Goal: Find specific page/section: Find specific page/section

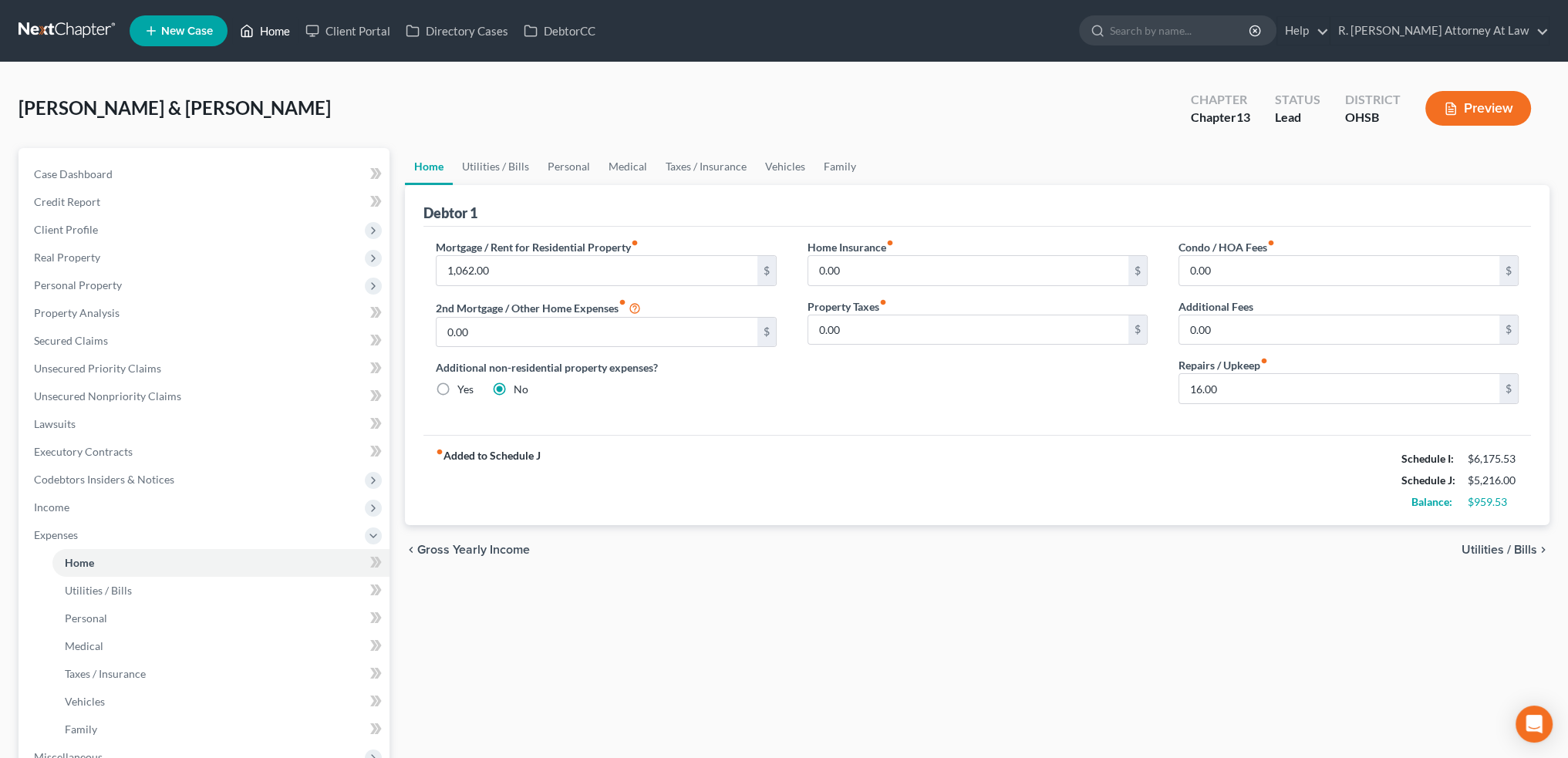
click at [275, 30] on link "Home" at bounding box center [265, 31] width 65 height 28
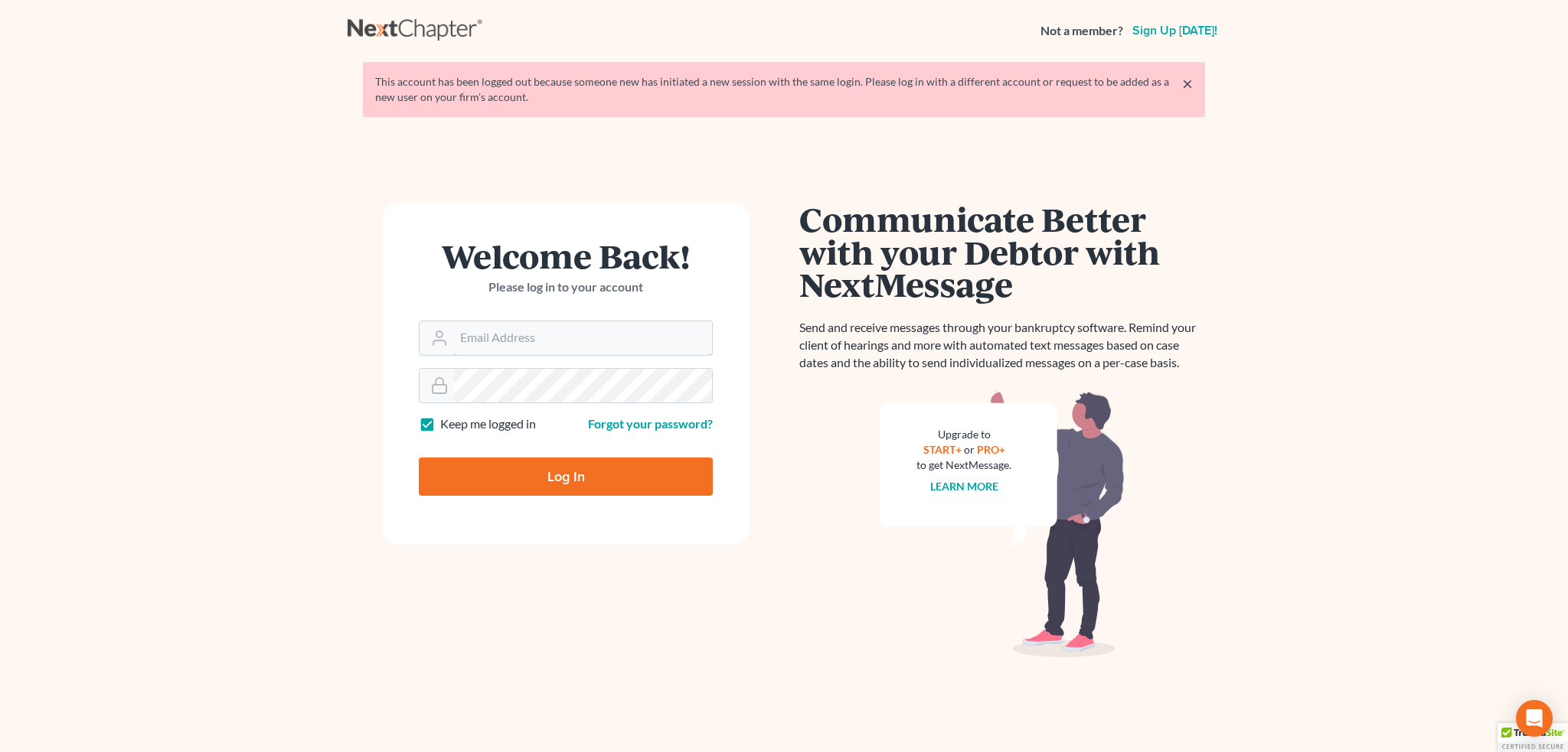
type input "[EMAIL_ADDRESS][DOMAIN_NAME]"
click at [579, 468] on input "Log In" at bounding box center [566, 476] width 294 height 38
type input "Thinking..."
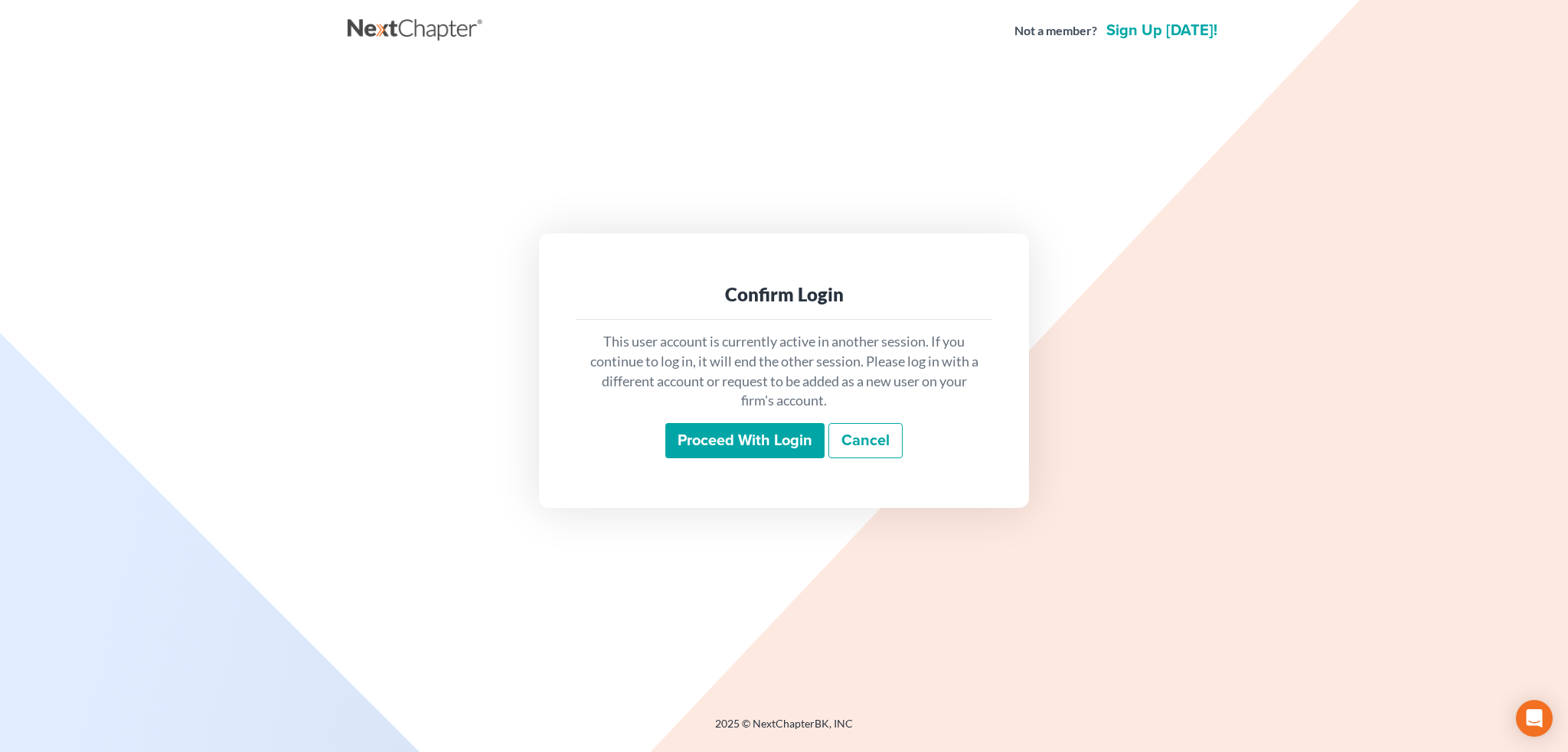
click at [733, 440] on input "Proceed with login" at bounding box center [744, 440] width 160 height 35
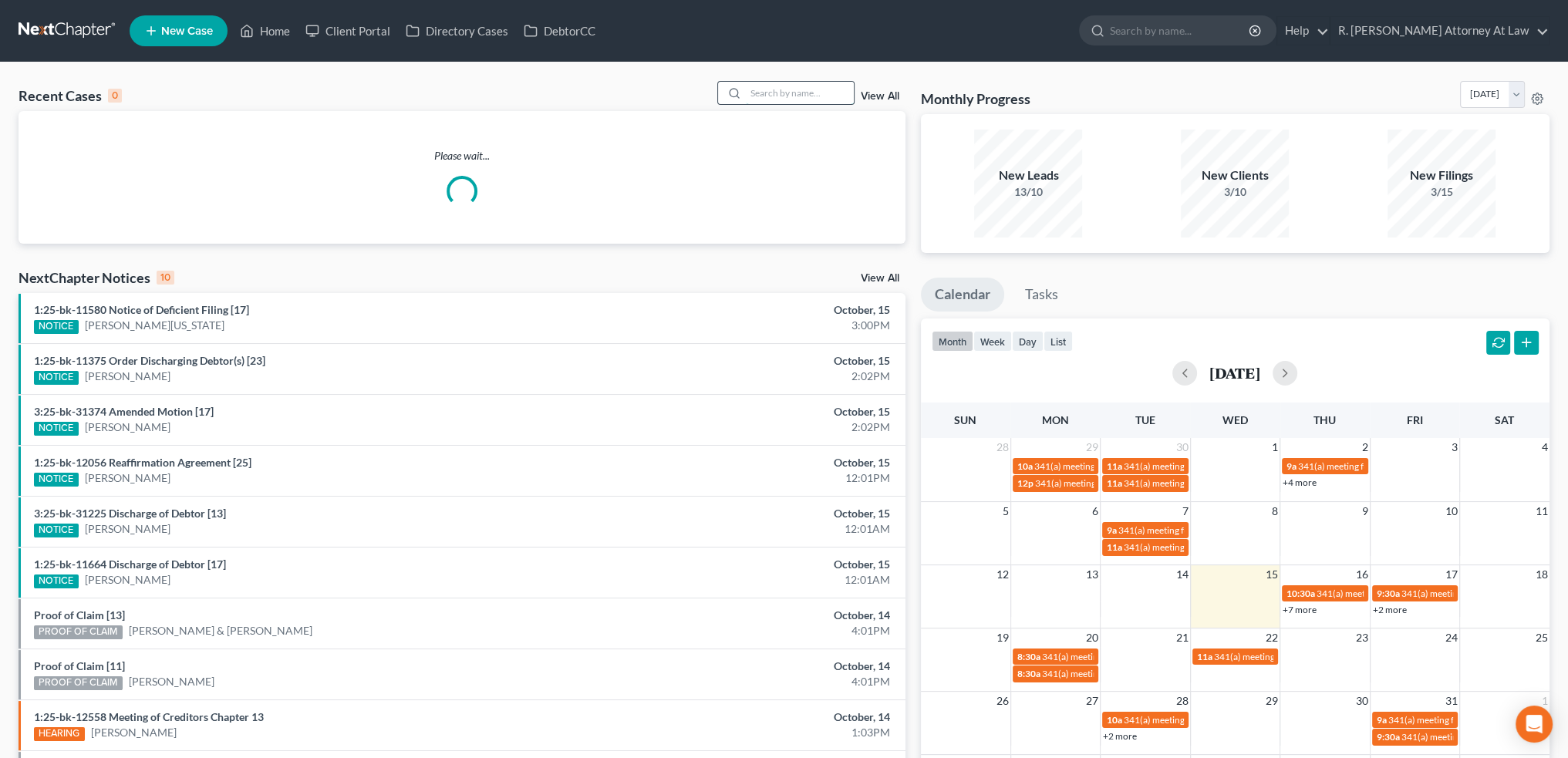
click at [762, 91] on input "search" at bounding box center [800, 93] width 108 height 23
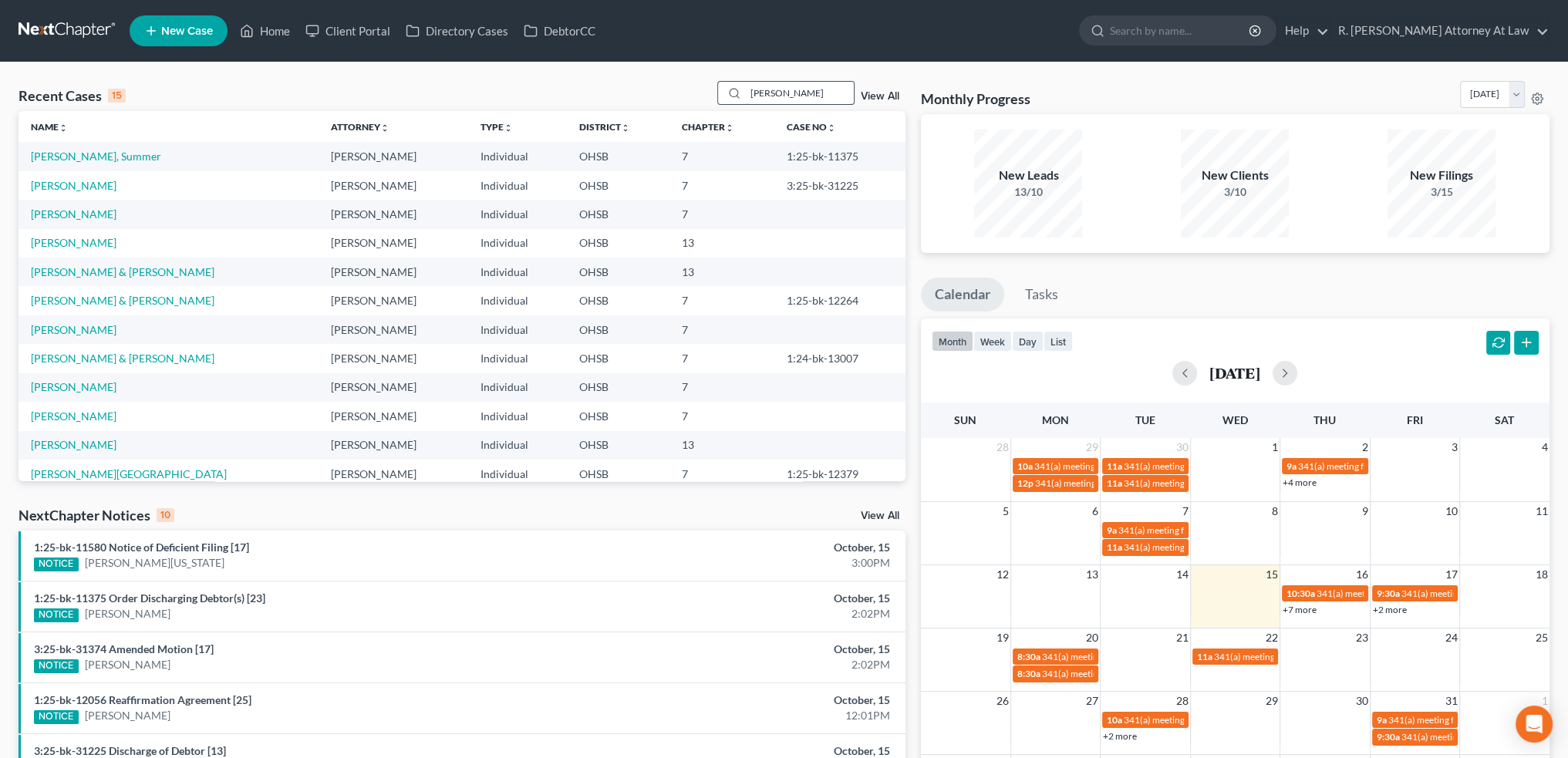
type input "weiler"
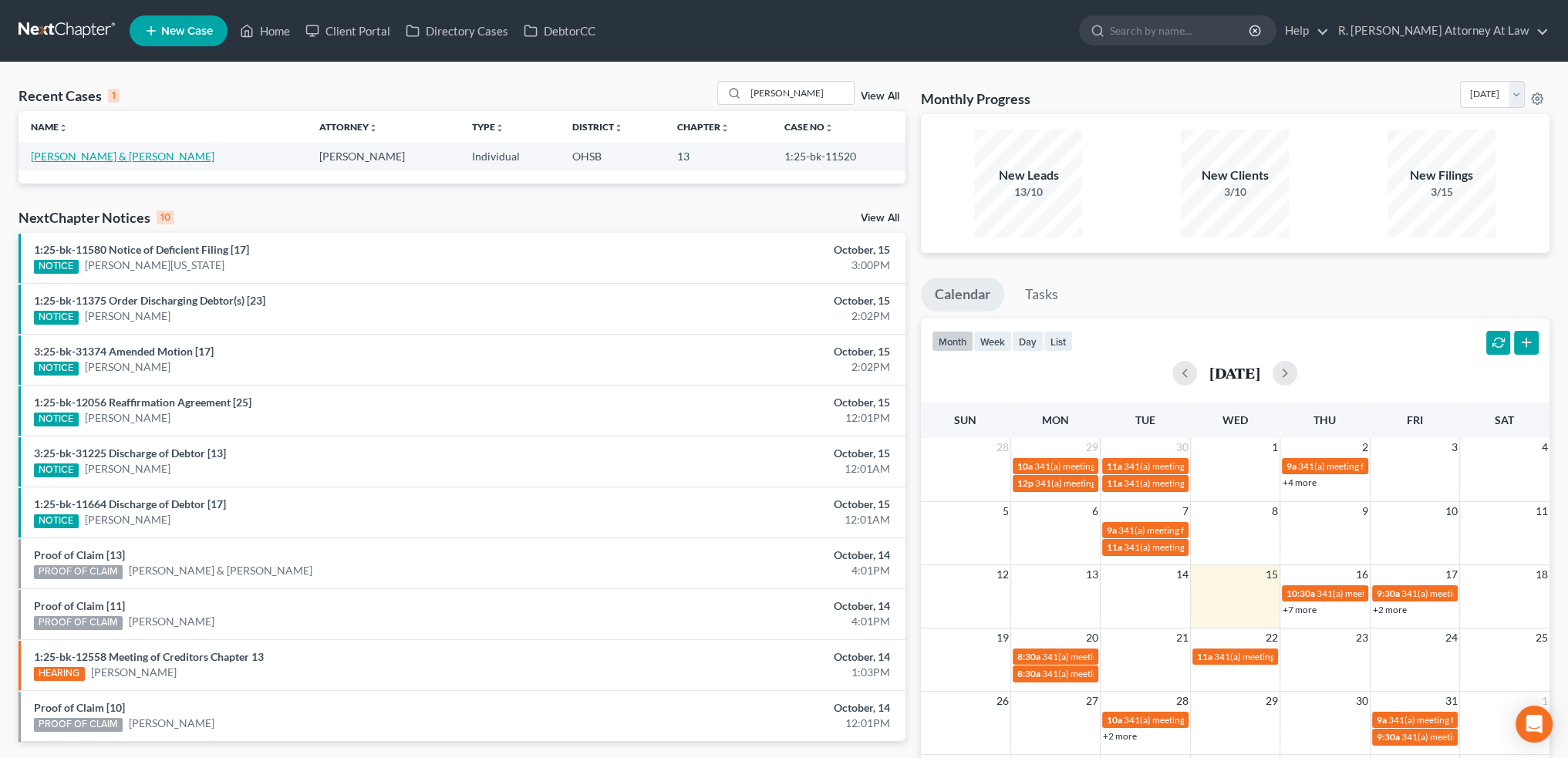
click at [67, 152] on link "Weiler, Gregory & Corri" at bounding box center [123, 156] width 184 height 13
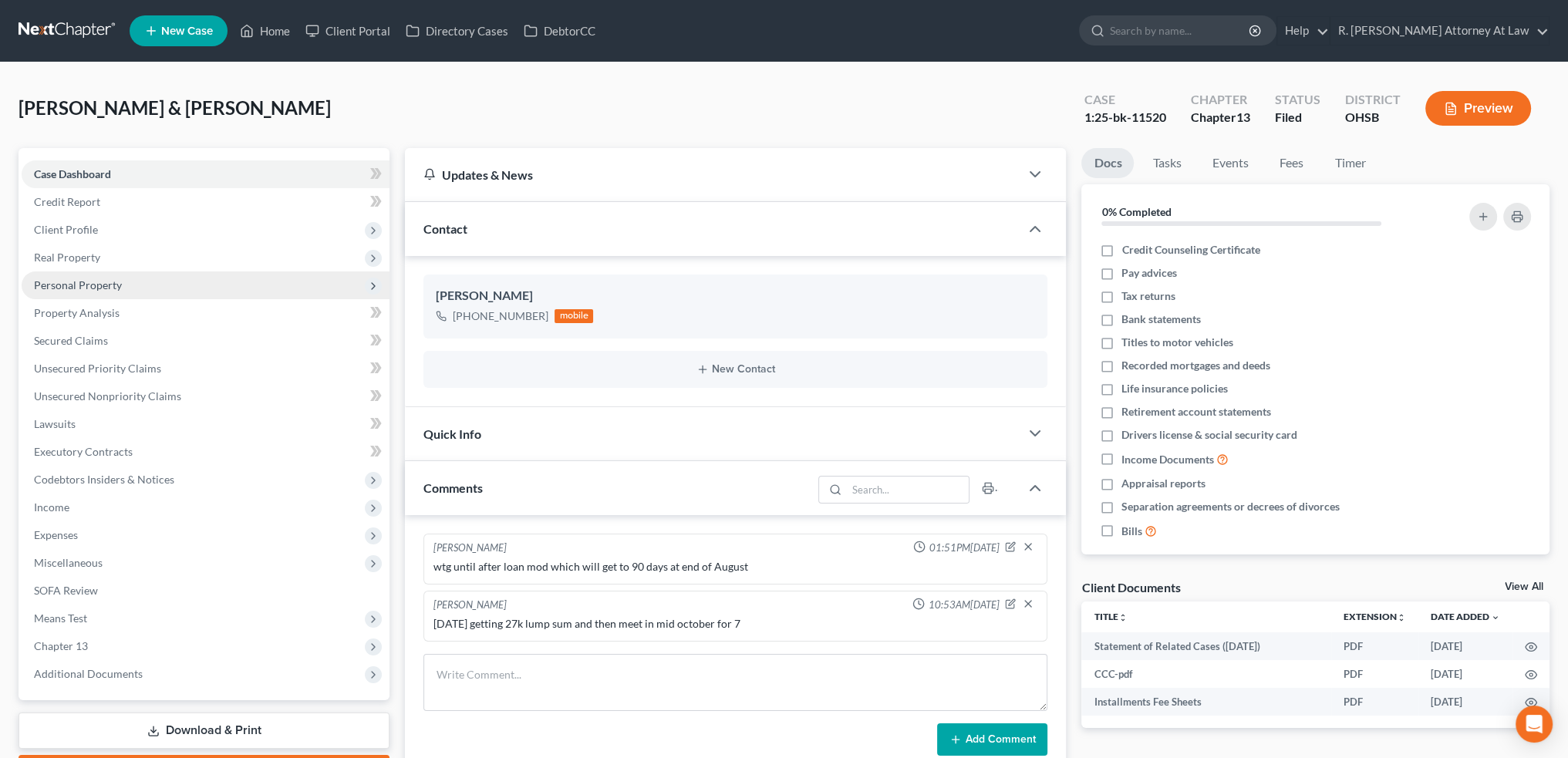
click at [63, 279] on span "Personal Property" at bounding box center [77, 284] width 88 height 13
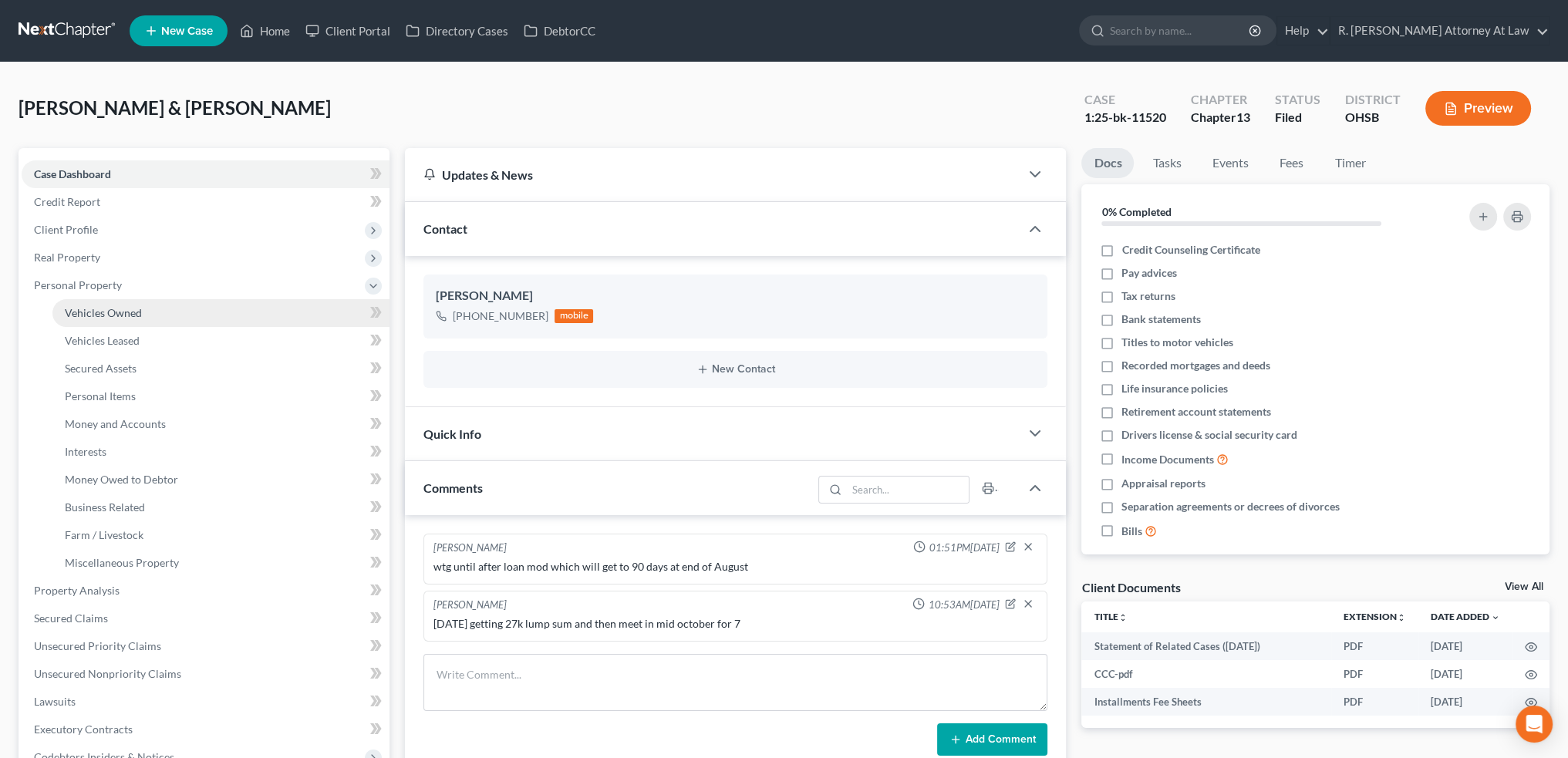
click at [82, 306] on span "Vehicles Owned" at bounding box center [103, 313] width 77 height 13
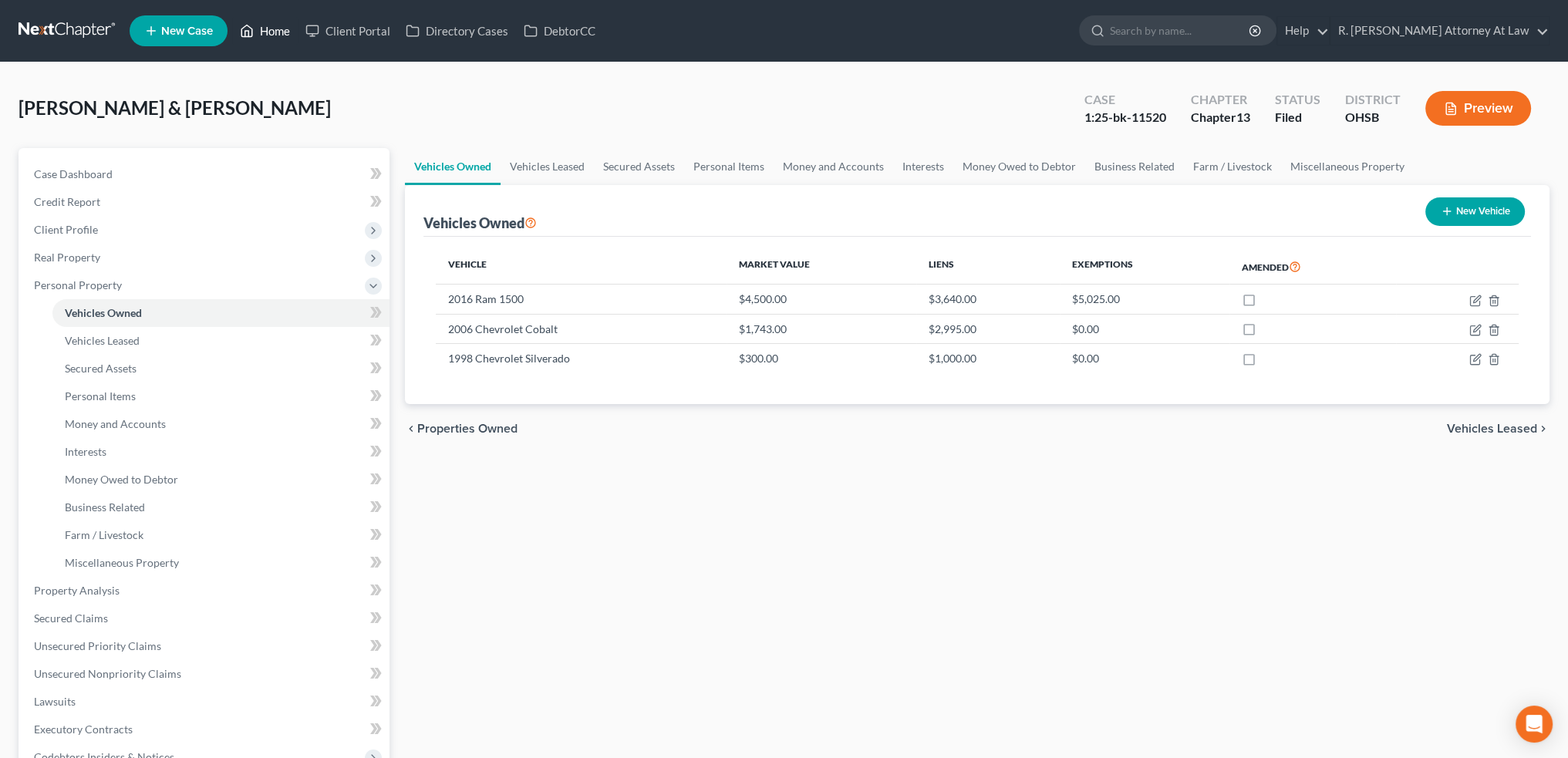
click at [275, 25] on link "Home" at bounding box center [265, 31] width 65 height 28
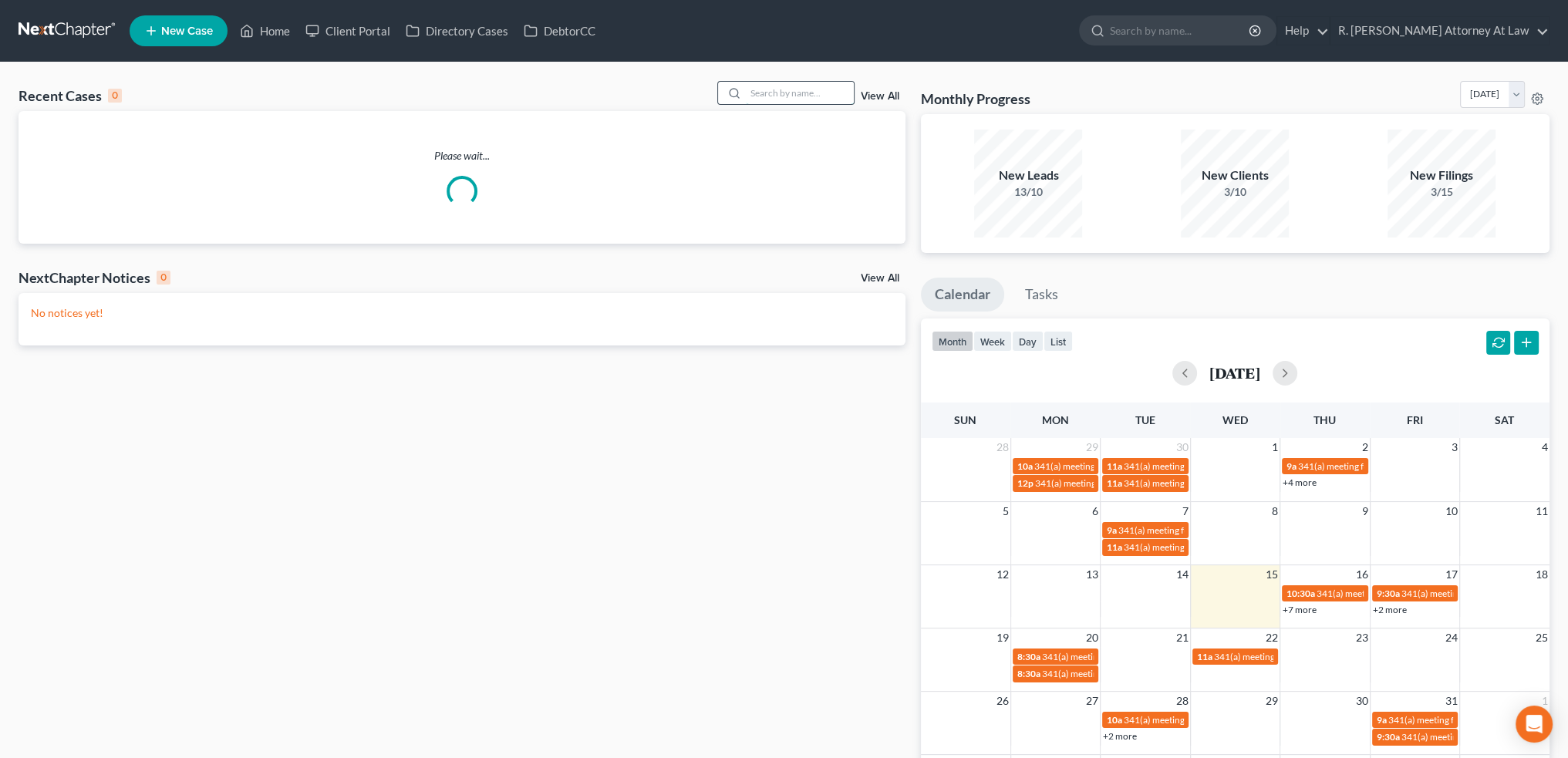
click at [758, 91] on input "search" at bounding box center [800, 93] width 108 height 23
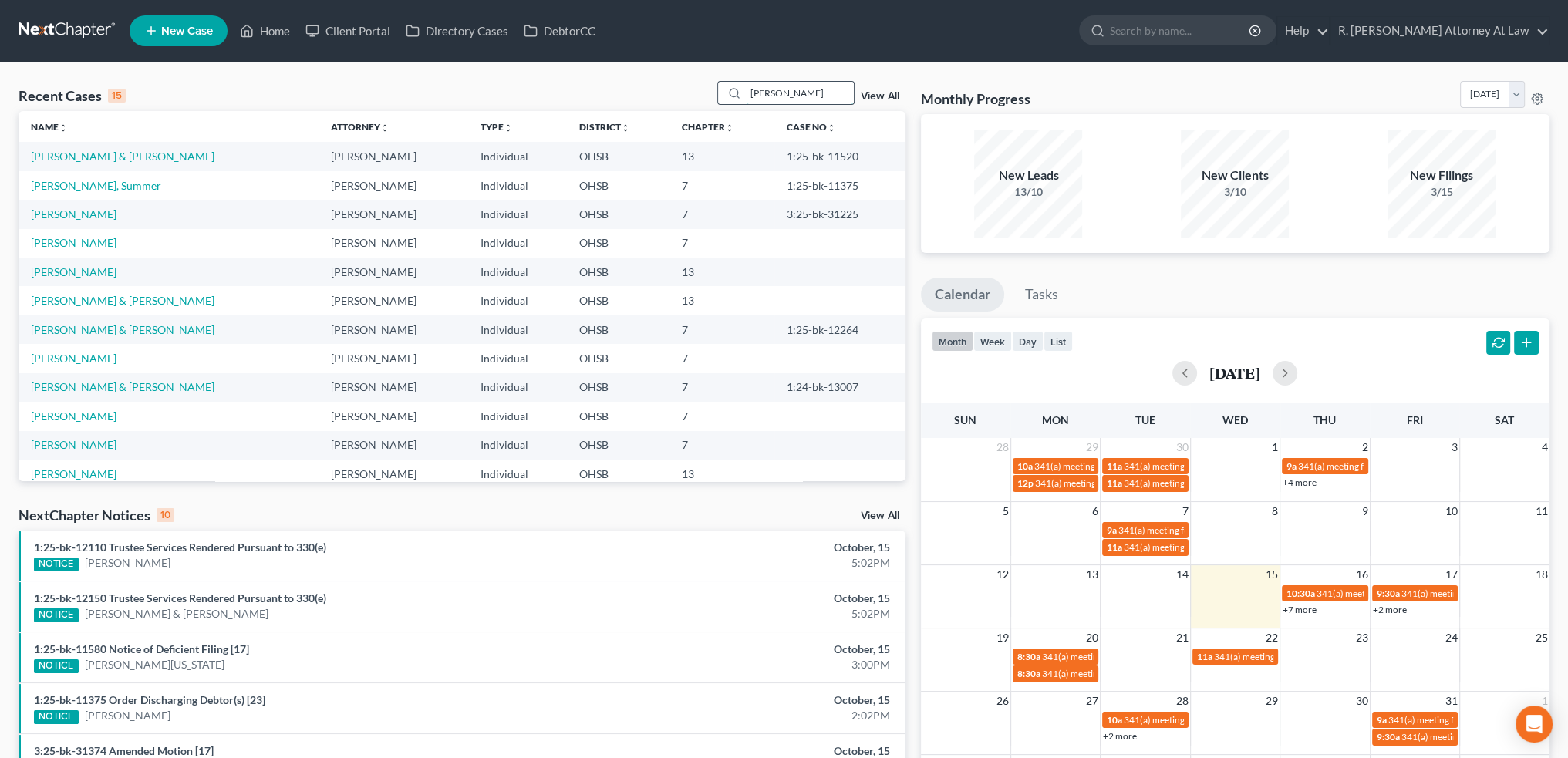
type input "sexton"
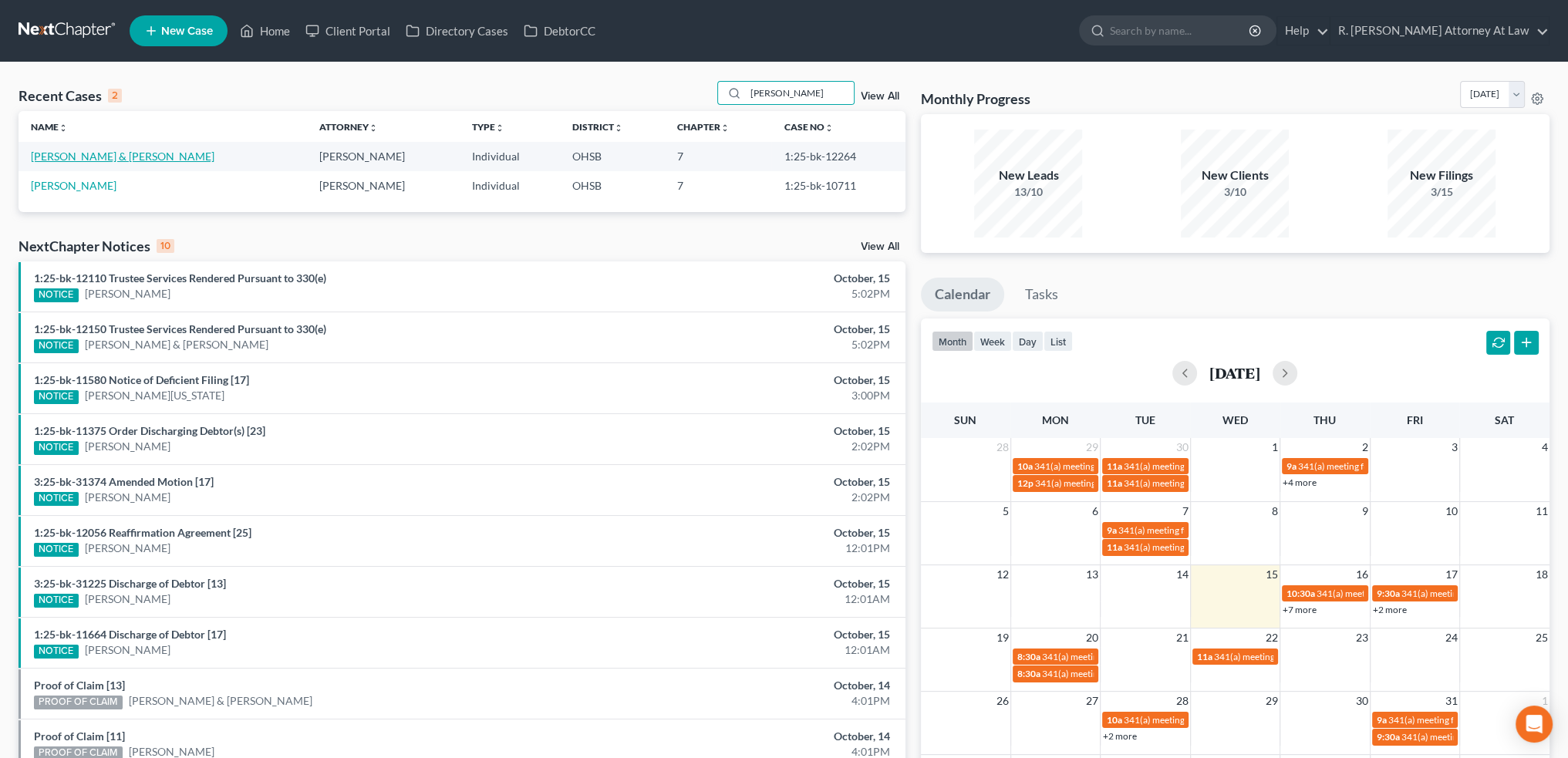
click at [93, 157] on link "Sexton, Justin & Katie" at bounding box center [123, 156] width 184 height 13
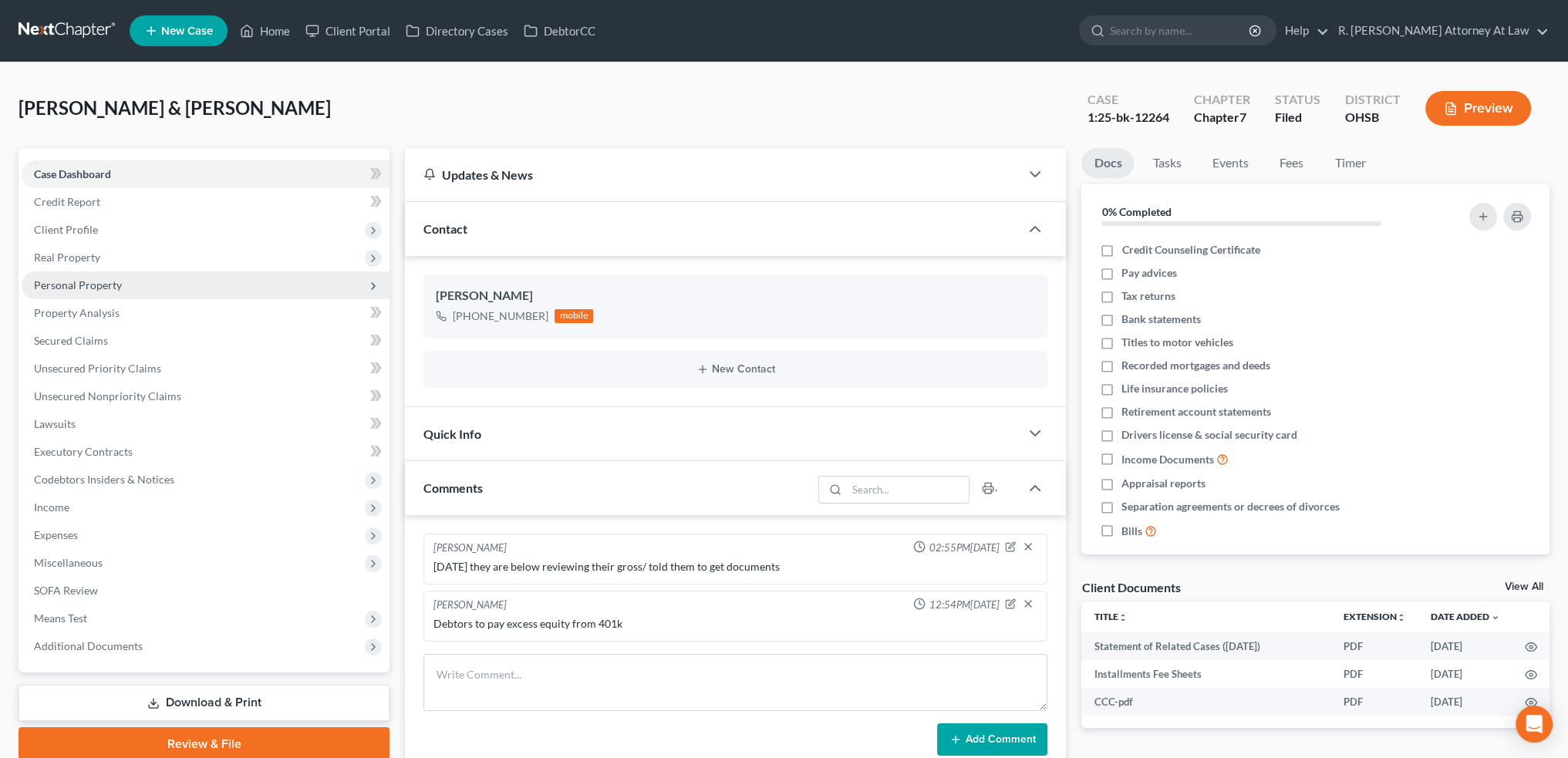
click at [58, 286] on span "Personal Property" at bounding box center [77, 284] width 88 height 13
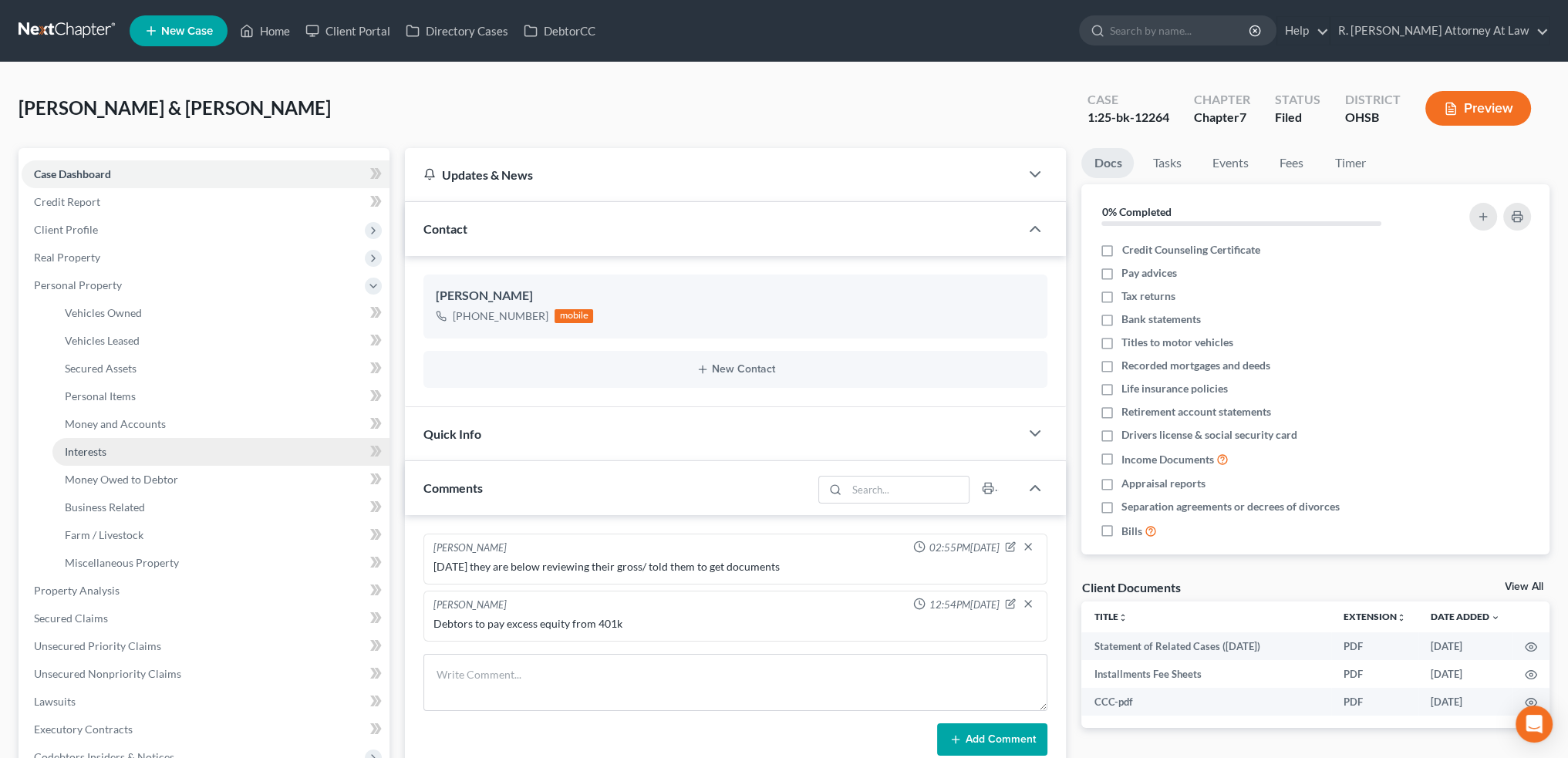
click at [84, 454] on span "Interests" at bounding box center [85, 452] width 42 height 13
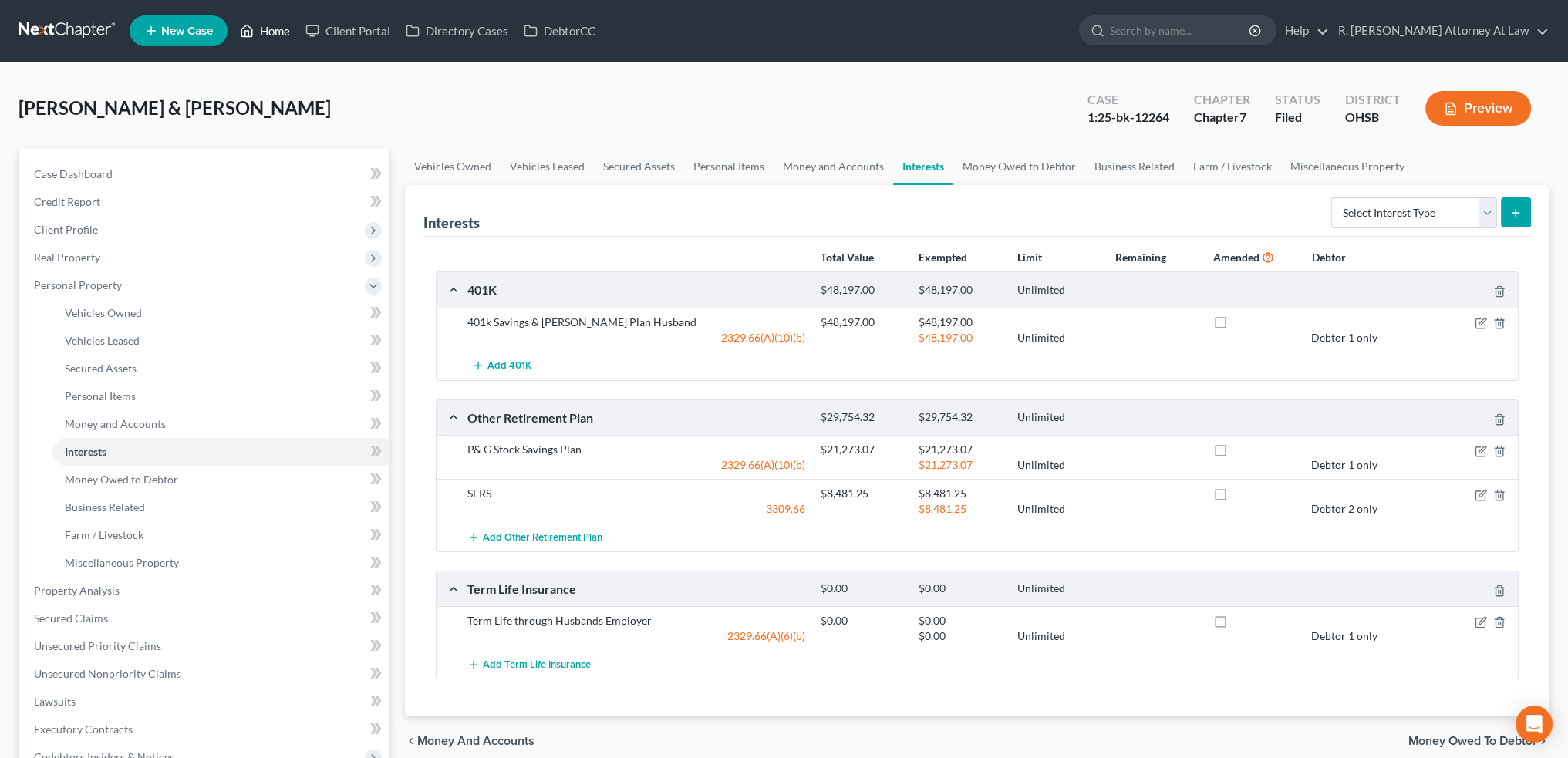
click at [272, 30] on link "Home" at bounding box center [265, 31] width 65 height 28
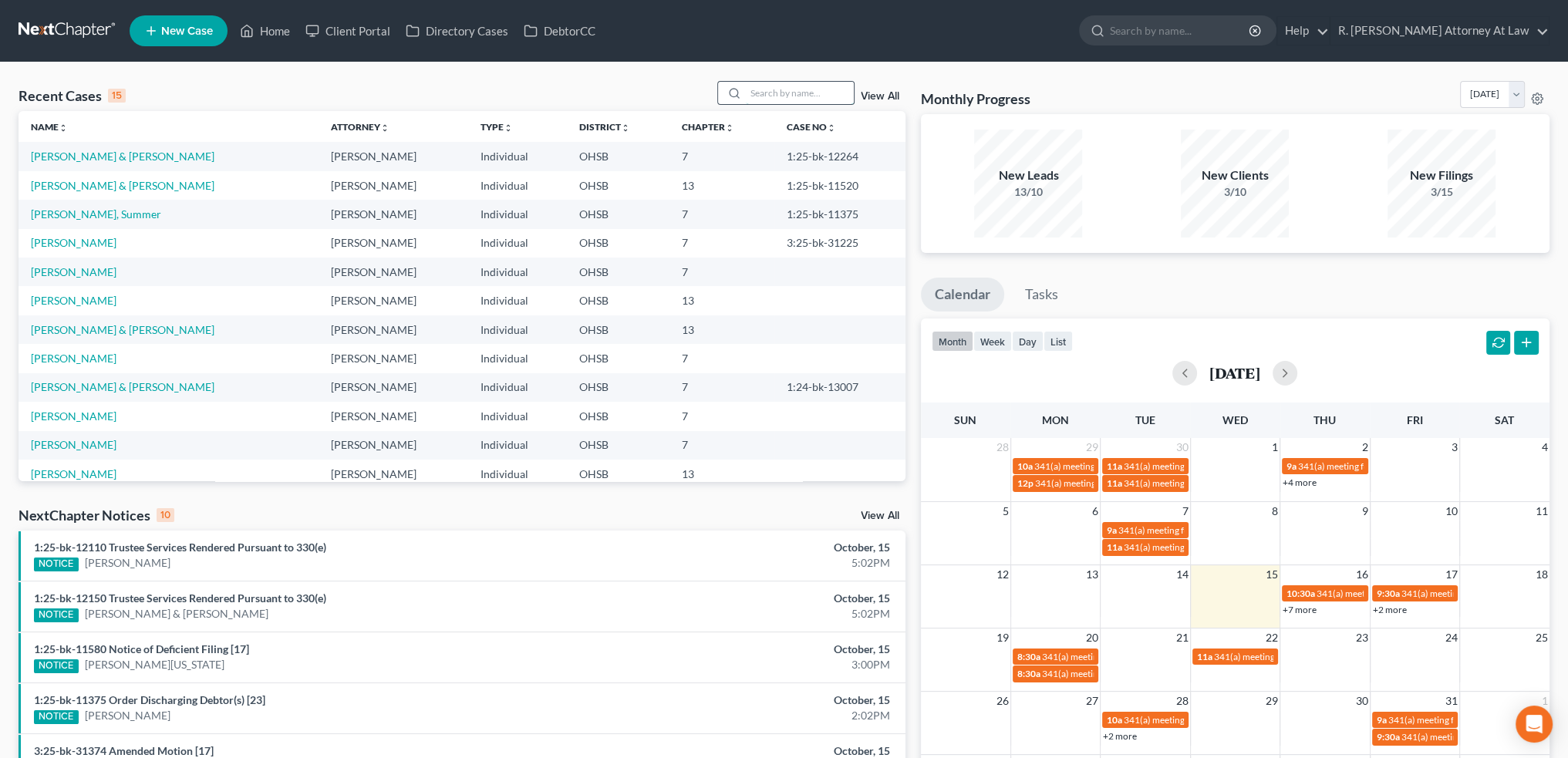
click at [750, 92] on input "search" at bounding box center [800, 93] width 108 height 23
type input "tenhundfeld"
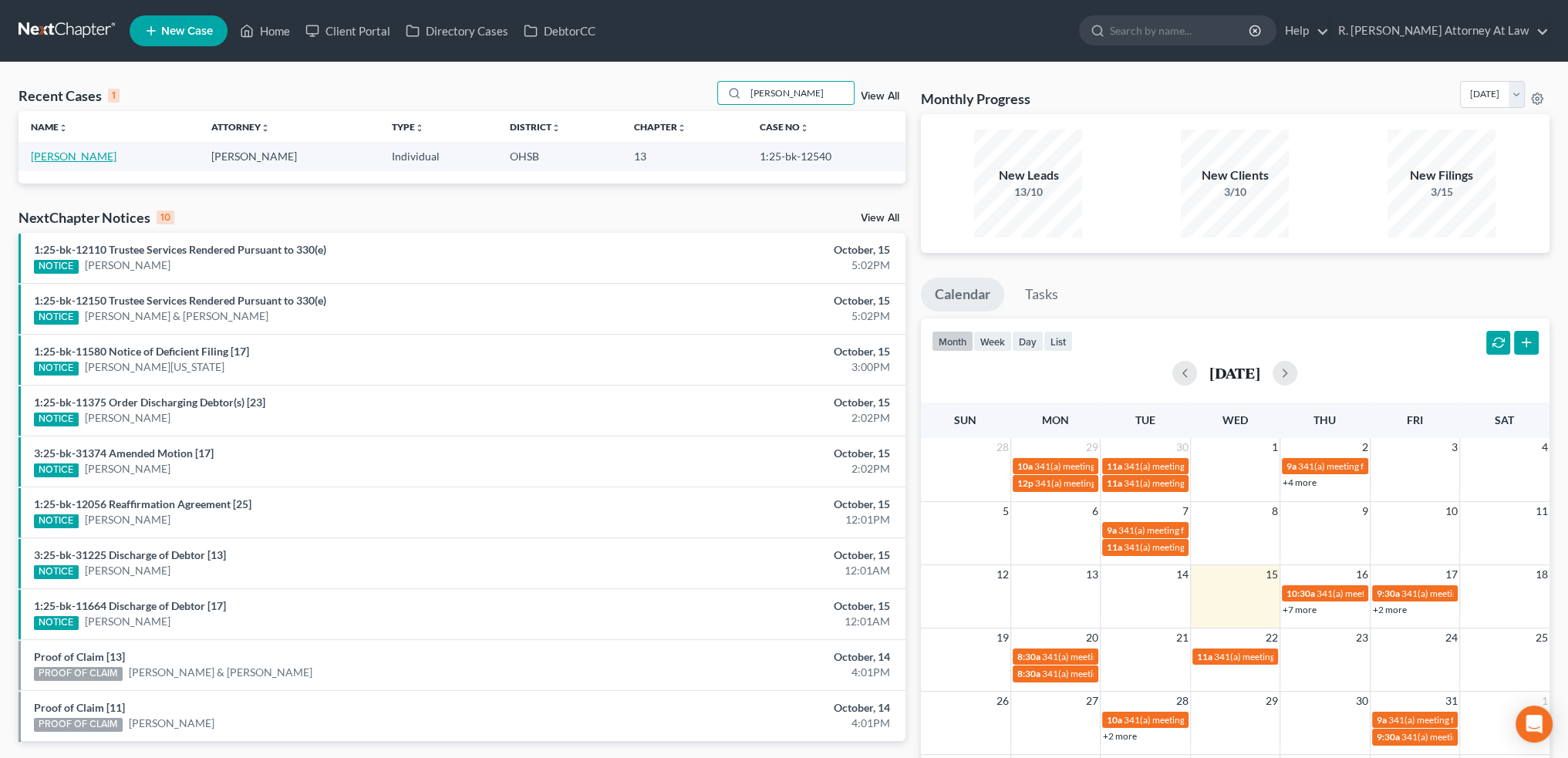
click at [110, 158] on link "Tenhundfeld, Pamela" at bounding box center [74, 156] width 85 height 13
